Goal: Navigation & Orientation: Find specific page/section

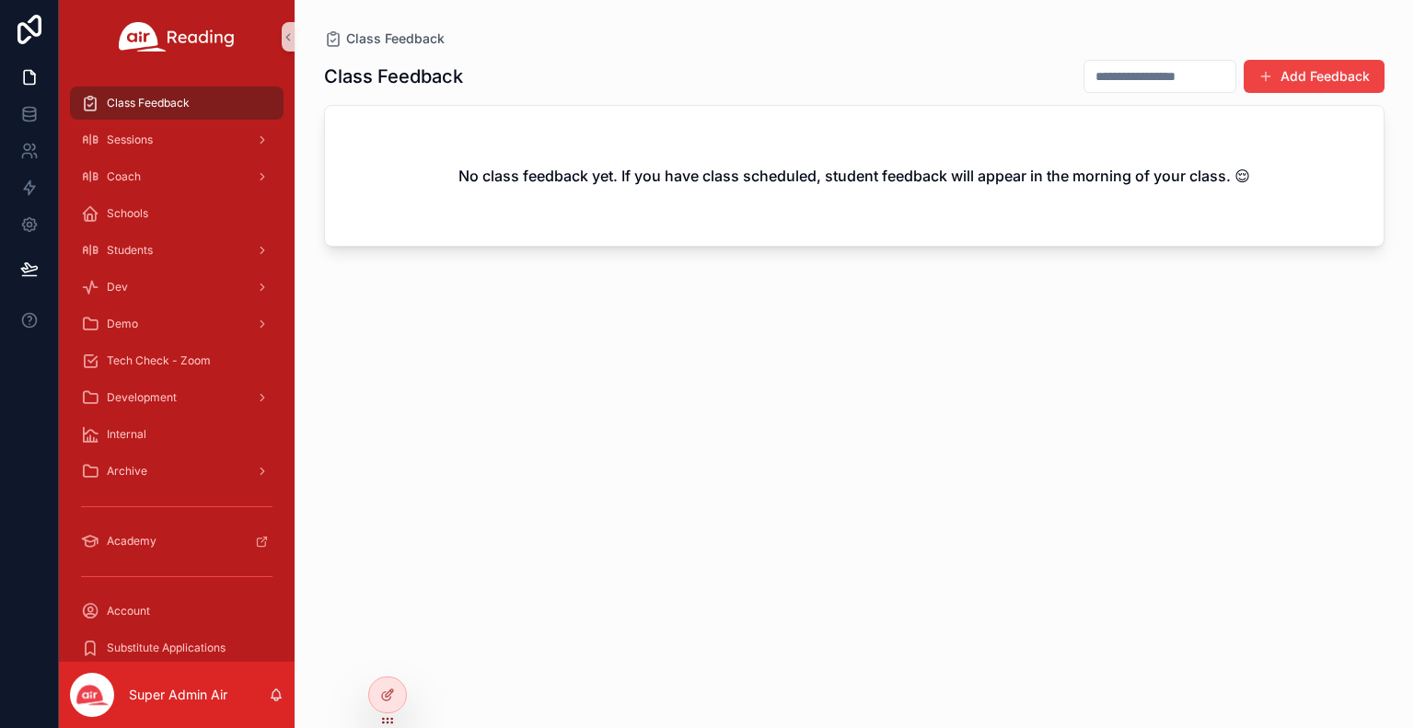
click at [1152, 391] on div "Class Feedback Add Feedback No class feedback yet. If you have class scheduled,…" at bounding box center [854, 377] width 1060 height 658
click at [391, 663] on div at bounding box center [387, 655] width 29 height 29
click at [394, 654] on div at bounding box center [387, 655] width 29 height 29
click at [393, 651] on icon at bounding box center [387, 655] width 15 height 15
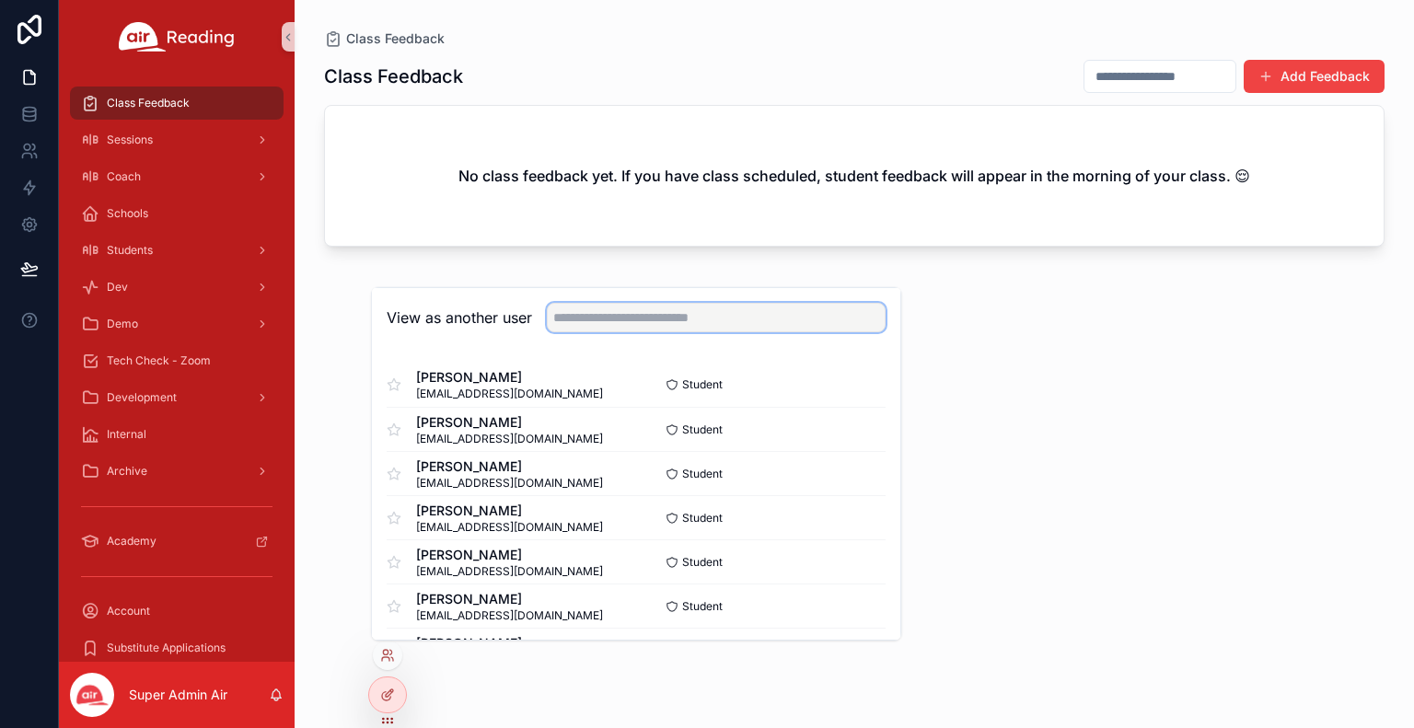
click at [574, 324] on input "text" at bounding box center [716, 317] width 339 height 29
type input "*******"
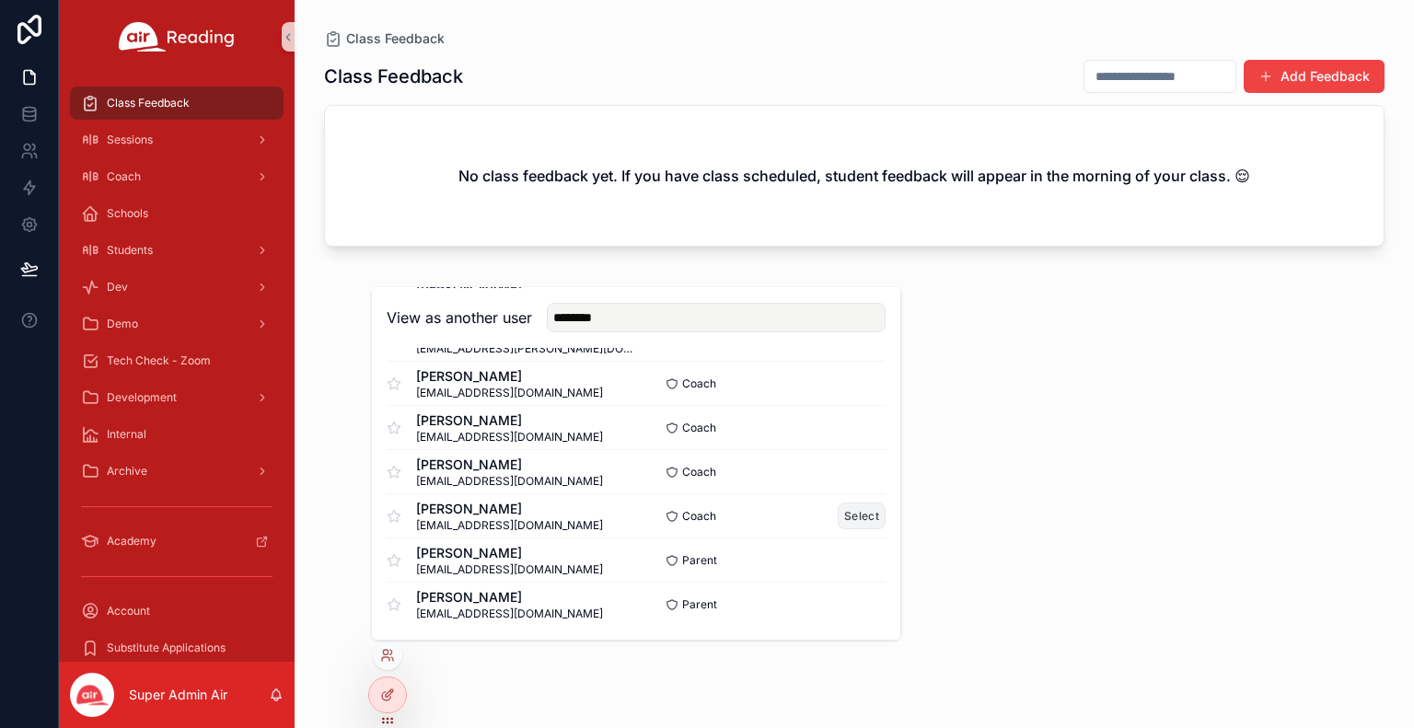
click at [847, 518] on button "Select" at bounding box center [862, 516] width 48 height 27
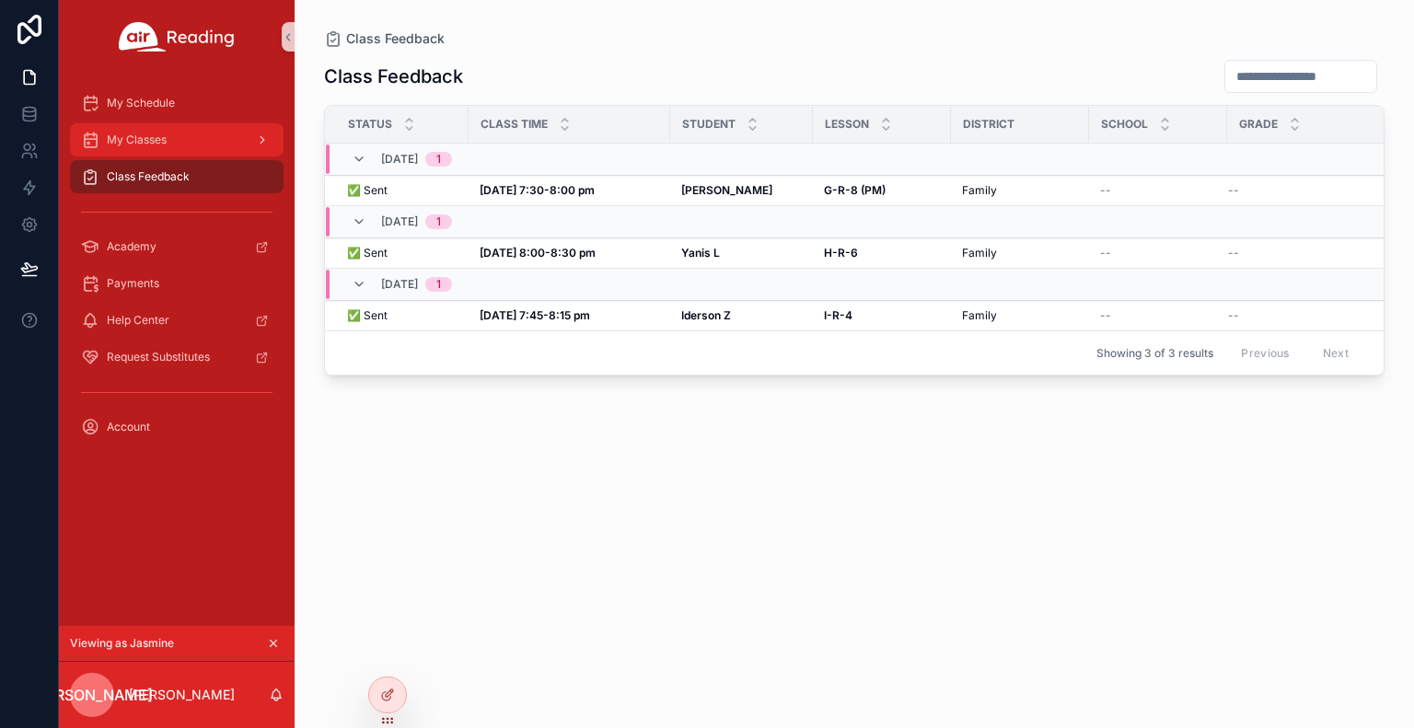
click at [141, 150] on div "My Classes" at bounding box center [176, 139] width 191 height 29
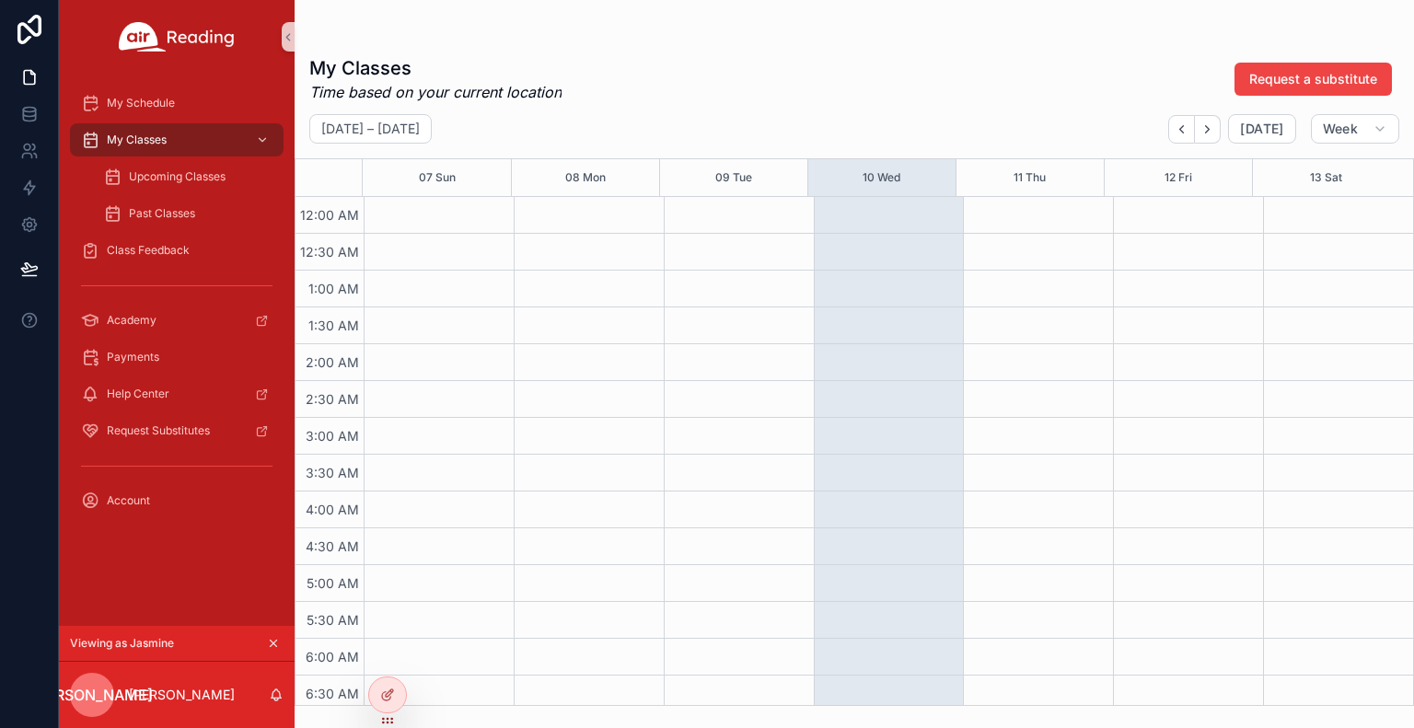
click at [709, 68] on div "My Classes Time based on your current location Request a substitute" at bounding box center [854, 79] width 1090 height 48
click at [163, 176] on span "Upcoming Classes" at bounding box center [177, 176] width 97 height 15
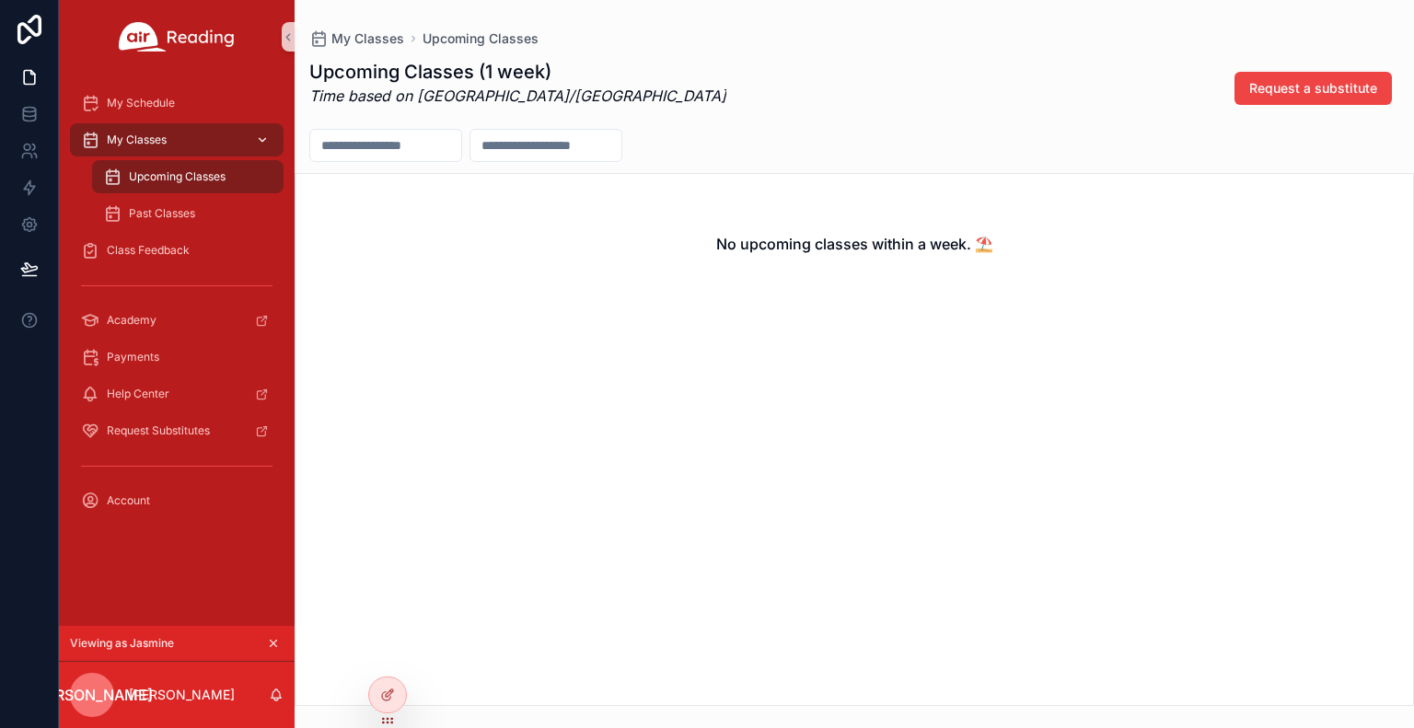
click at [170, 142] on div "My Classes" at bounding box center [176, 139] width 191 height 29
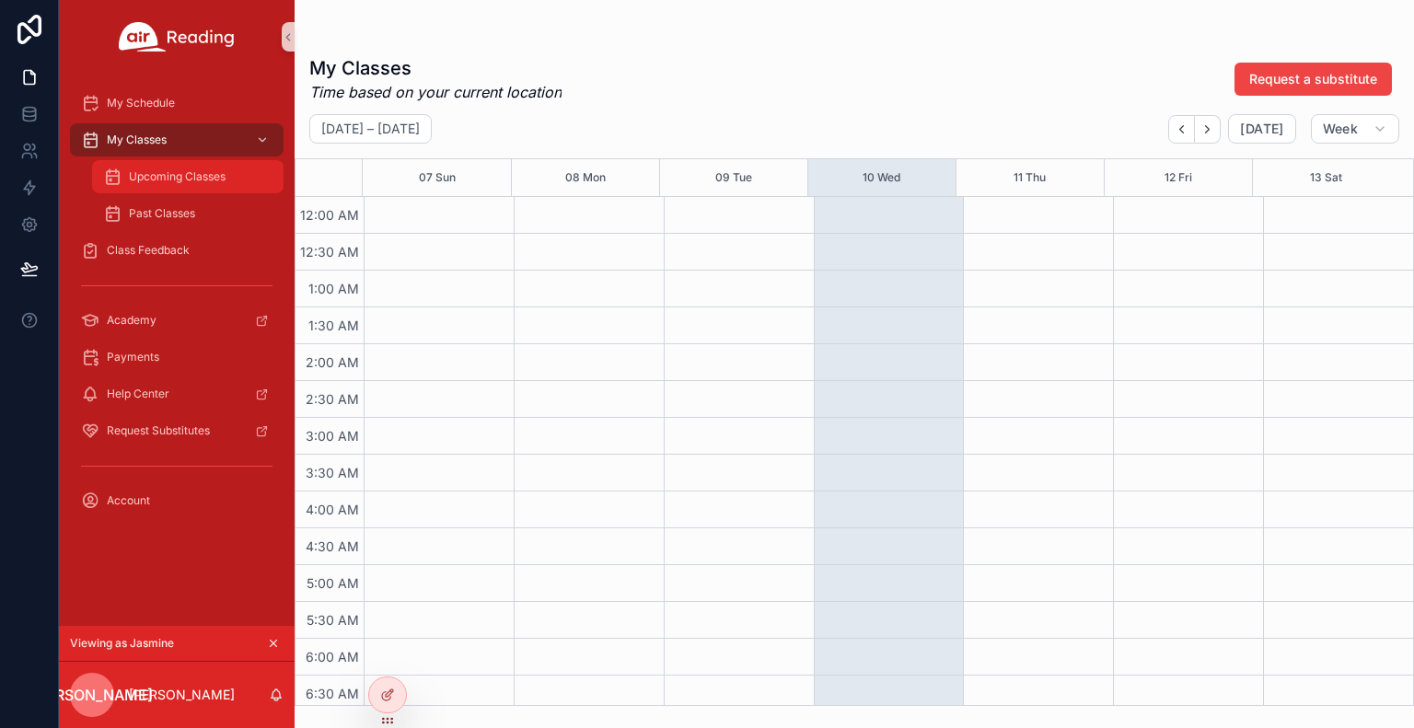
click at [162, 172] on span "Upcoming Classes" at bounding box center [177, 176] width 97 height 15
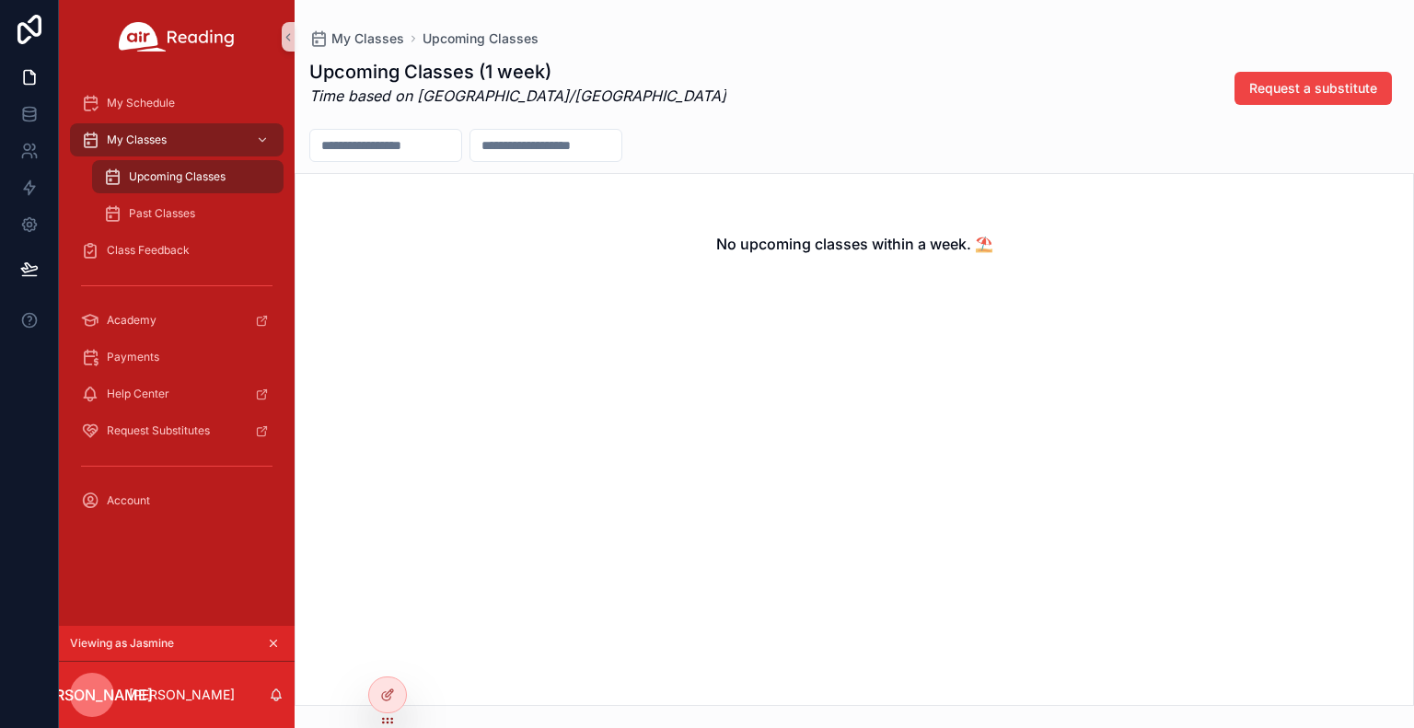
click at [874, 153] on div "scrollable content" at bounding box center [854, 145] width 1119 height 33
click at [377, 692] on div at bounding box center [387, 695] width 37 height 35
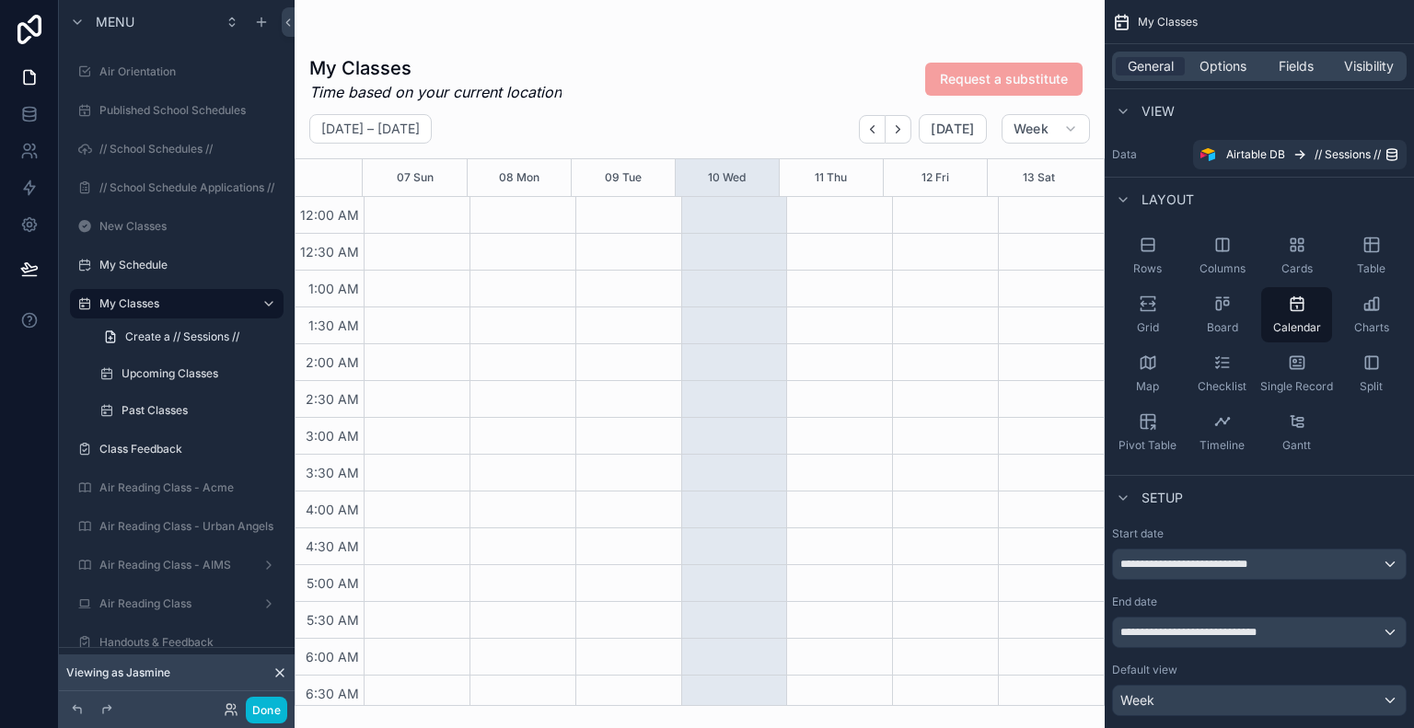
click at [284, 669] on icon at bounding box center [279, 673] width 15 height 15
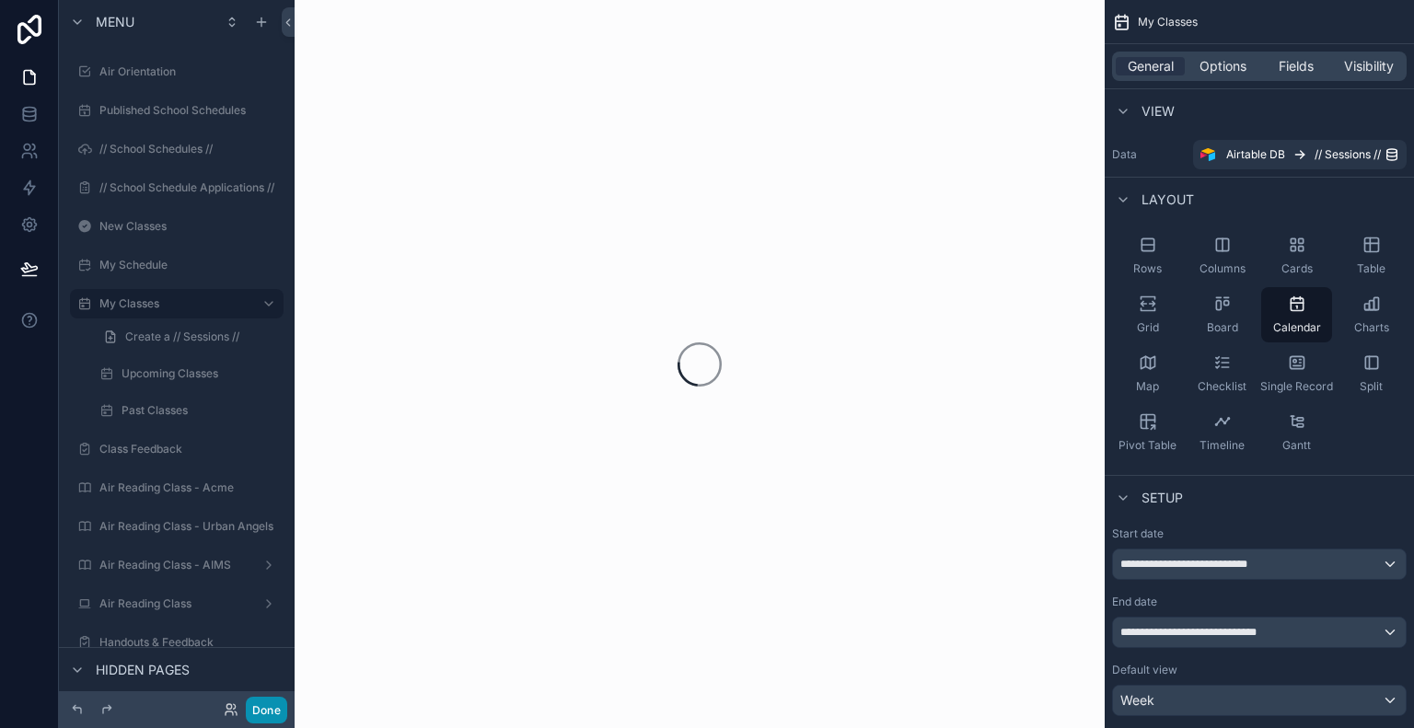
click at [272, 704] on button "Done" at bounding box center [266, 710] width 41 height 27
